Goal: Task Accomplishment & Management: Complete application form

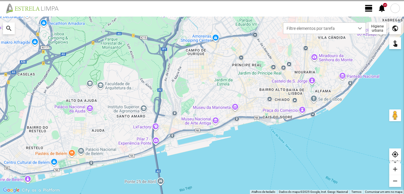
click at [369, 6] on span "view_day" at bounding box center [368, 8] width 9 height 9
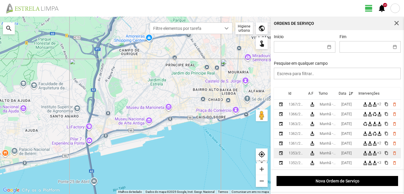
click at [339, 153] on td "Manhã - HU 1" at bounding box center [328, 153] width 22 height 10
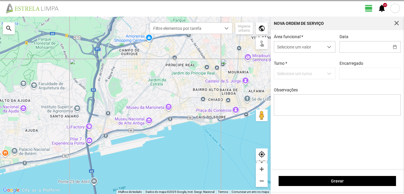
type input "[DATE]"
type input "[PERSON_NAME]"
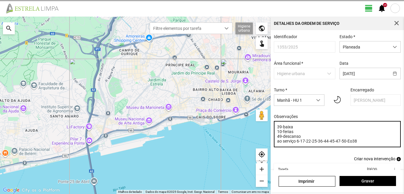
drag, startPoint x: 339, startPoint y: 153, endPoint x: 302, endPoint y: 137, distance: 40.0
click at [302, 137] on textarea "39-baixa 10-ferias 49-descanso ao serviço 6-17-22-25-36-44-45-47-50-Eo38" at bounding box center [337, 134] width 127 height 26
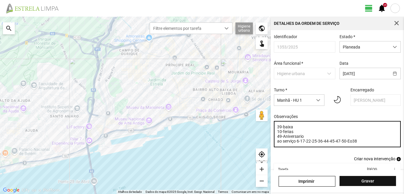
type textarea "39-baixa 10-ferias 49-Aniversario ao serviço 6-17-22-25-36-44-45-47-50-Eo38"
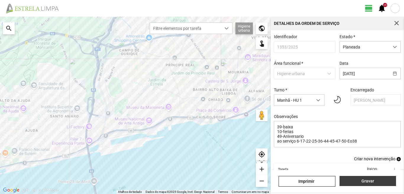
click at [364, 180] on span "Gravar" at bounding box center [367, 181] width 50 height 5
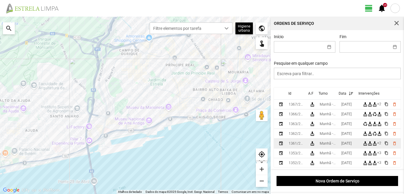
click at [335, 143] on div "Manhã - HU 1" at bounding box center [328, 143] width 17 height 4
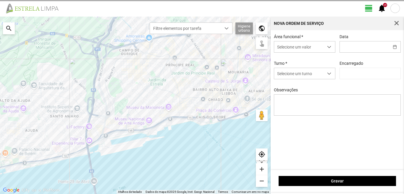
type input "[DATE]"
type textarea "39-baixa 10-ferias 49-aniversario ao serviço-6-17-22-25-36-44-45-47-50"
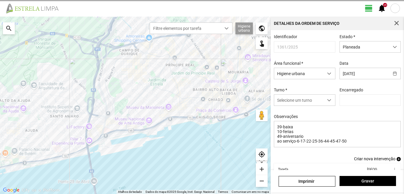
type input "[PERSON_NAME]"
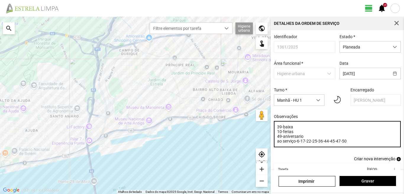
click at [304, 139] on textarea "39-baixa 10-ferias 49-aniversario ao serviço-6-17-22-25-36-44-45-47-50" at bounding box center [337, 134] width 127 height 26
type textarea "39-baixa 10-ferias 49-Descanso ao serviço-6-17-22-25-36-44-45-47-50"
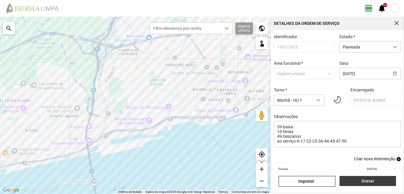
click at [363, 177] on button "Gravar" at bounding box center [367, 181] width 56 height 10
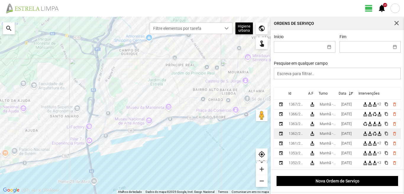
click at [345, 136] on div "[DATE]" at bounding box center [346, 134] width 10 height 4
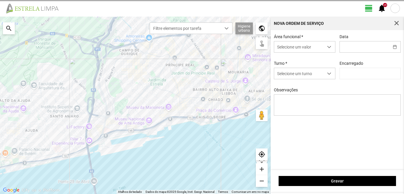
type input "[DATE]"
type textarea "39-baixa 10-feria 6-36-49-Eo38-descanso ao serviço-17-22-25-44-45-47-50"
type input "[PERSON_NAME]"
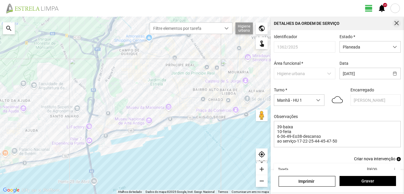
click at [397, 22] on span "button" at bounding box center [396, 23] width 5 height 5
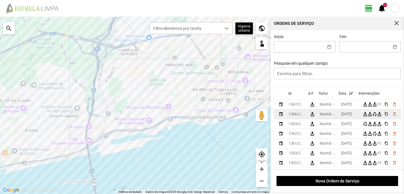
click at [321, 115] on td "Manhã - HU 1" at bounding box center [328, 114] width 22 height 10
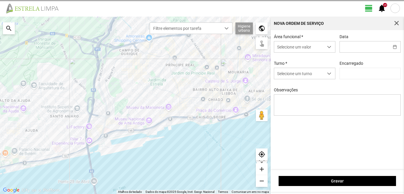
type input "[PERSON_NAME]"
type input "[DATE]"
type textarea "10-ferias 39-nâo se sabe 17-25-44-47-50-descanso ao serviço-6-22-36-45-49-Eo38"
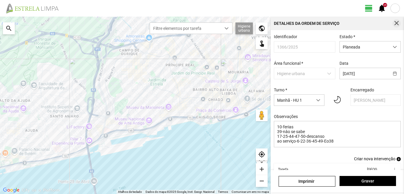
click at [396, 21] on span "button" at bounding box center [396, 23] width 5 height 5
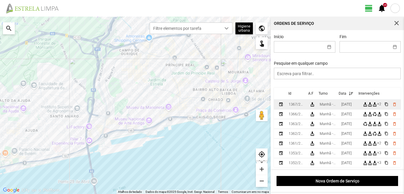
click at [342, 107] on td "[DATE]" at bounding box center [350, 105] width 22 height 10
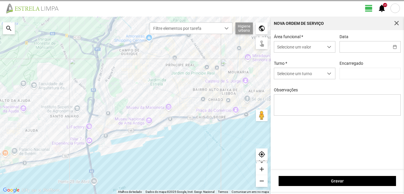
type input "[DATE]"
type textarea "22-36-45-descanso ao serviço-6-10-17-25-39-44-47-49-50-Eo38"
type input "[PERSON_NAME]"
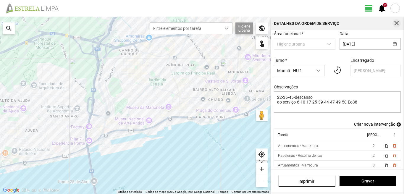
click at [398, 24] on span "button" at bounding box center [396, 23] width 5 height 5
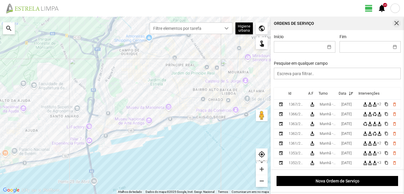
click at [396, 23] on span "button" at bounding box center [396, 23] width 5 height 5
click at [396, 23] on aside "Ordens de Serviço Início Fim Pesquise em qualquer campo Id A.F Turno Data Inter…" at bounding box center [337, 105] width 133 height 177
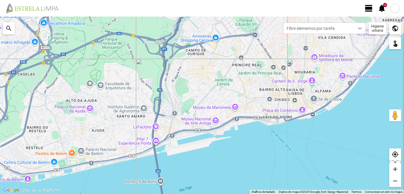
click at [368, 9] on span "view_day" at bounding box center [368, 8] width 9 height 9
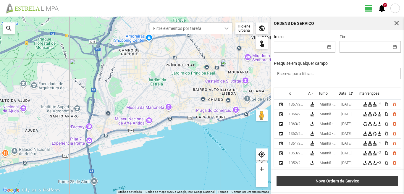
click at [349, 183] on span "Nova Ordem de Serviço" at bounding box center [337, 181] width 115 height 5
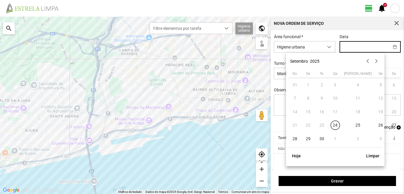
click at [354, 48] on input "text" at bounding box center [364, 46] width 49 height 11
click at [335, 139] on td "1" at bounding box center [335, 139] width 14 height 14
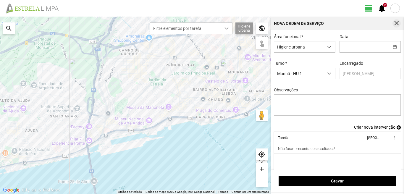
click at [396, 24] on span "button" at bounding box center [396, 23] width 5 height 5
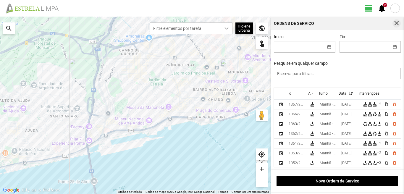
click at [395, 23] on span "button" at bounding box center [396, 23] width 5 height 5
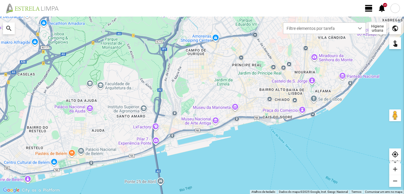
click at [368, 7] on span "view_day" at bounding box center [368, 8] width 9 height 9
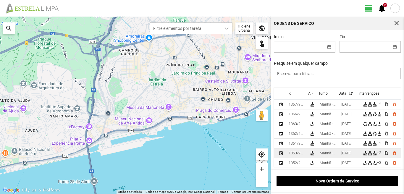
scroll to position [30, 0]
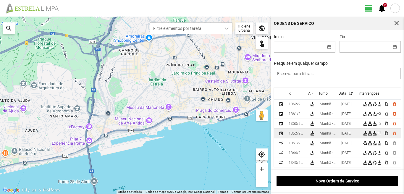
click at [339, 136] on td "Manhã - HU 1" at bounding box center [328, 134] width 22 height 10
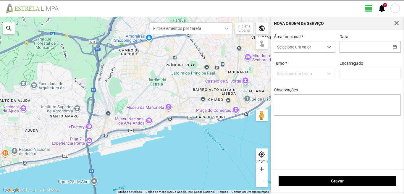
type input "[DATE]"
type textarea "39-baixa 10-ferias ao serviço 6-17-22-25-36-44-45-47-49-50-Eo38"
type input "[PERSON_NAME]"
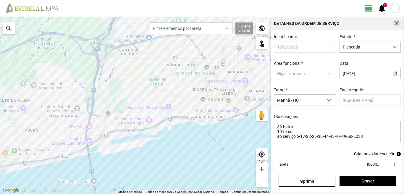
click at [396, 21] on span "button" at bounding box center [396, 23] width 5 height 5
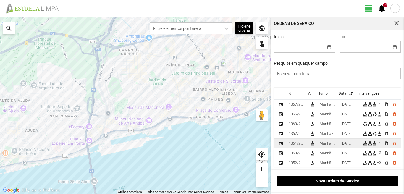
scroll to position [30, 0]
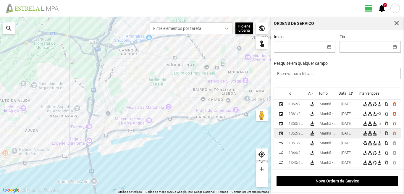
click at [341, 133] on td "[DATE]" at bounding box center [350, 134] width 22 height 10
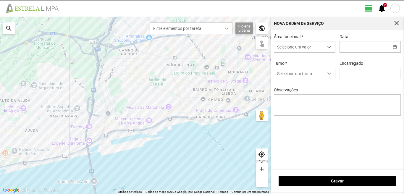
type input "[DATE]"
type input "[PERSON_NAME]"
type textarea "39-baixa 10-ferias ao serviço 6-17-22-25-36-44-45-47-49-50-Eo38"
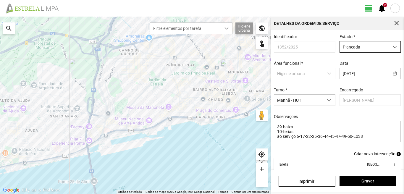
click at [348, 47] on span "Planeada" at bounding box center [364, 46] width 49 height 11
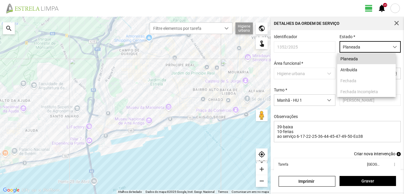
scroll to position [3, 26]
click at [352, 70] on li "Atribuída" at bounding box center [366, 69] width 59 height 11
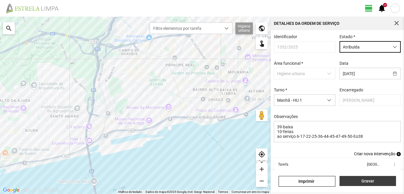
click at [352, 178] on button "Gravar" at bounding box center [367, 181] width 56 height 10
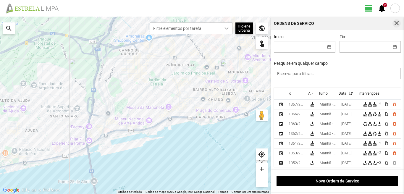
click at [396, 21] on span "button" at bounding box center [396, 23] width 5 height 5
